Goal: Task Accomplishment & Management: Manage account settings

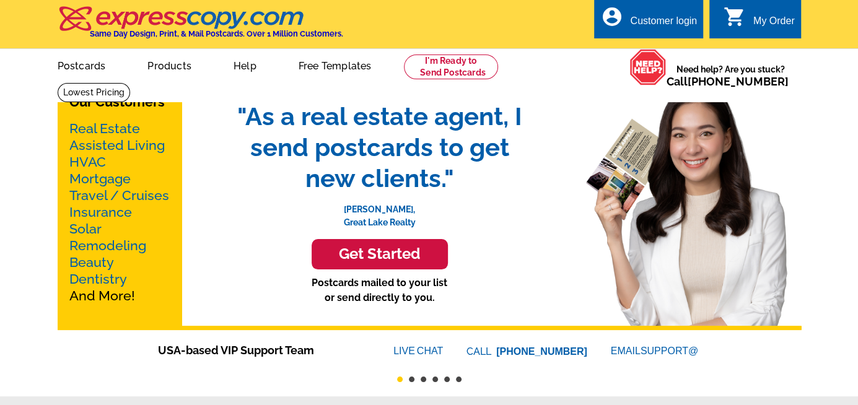
click at [650, 24] on div "Customer login" at bounding box center [663, 23] width 67 height 17
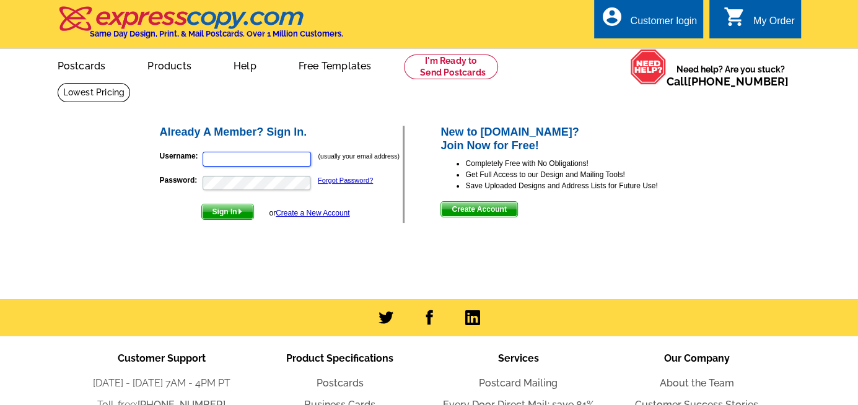
type input "[PERSON_NAME][EMAIL_ADDRESS][DOMAIN_NAME]"
click at [217, 211] on span "Sign In" at bounding box center [227, 211] width 51 height 15
